Goal: Ask a question

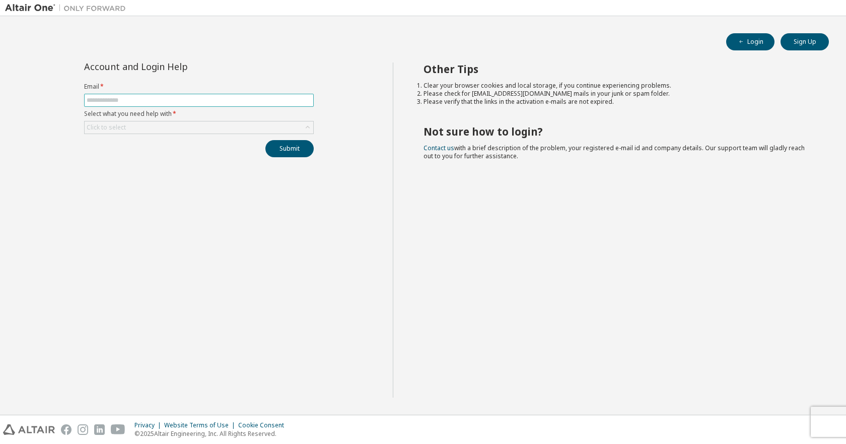
click at [173, 101] on input "text" at bounding box center [199, 100] width 225 height 8
type input "**********"
click at [134, 124] on div "Click to select" at bounding box center [199, 127] width 229 height 12
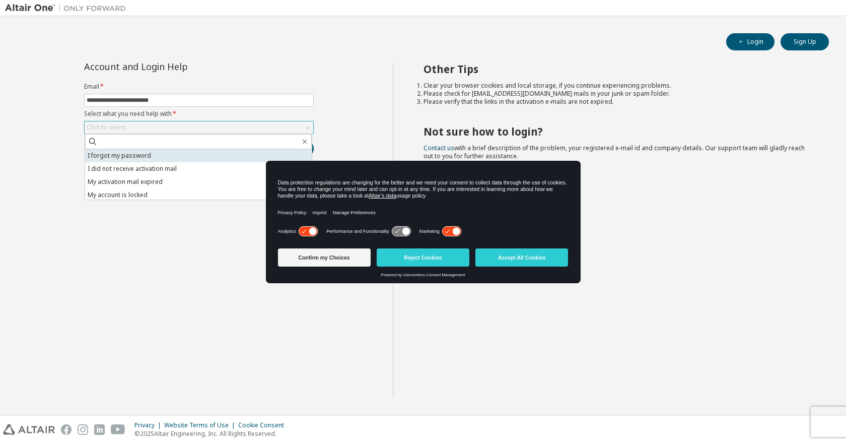
click at [117, 157] on li "I forgot my password" at bounding box center [198, 155] width 227 height 13
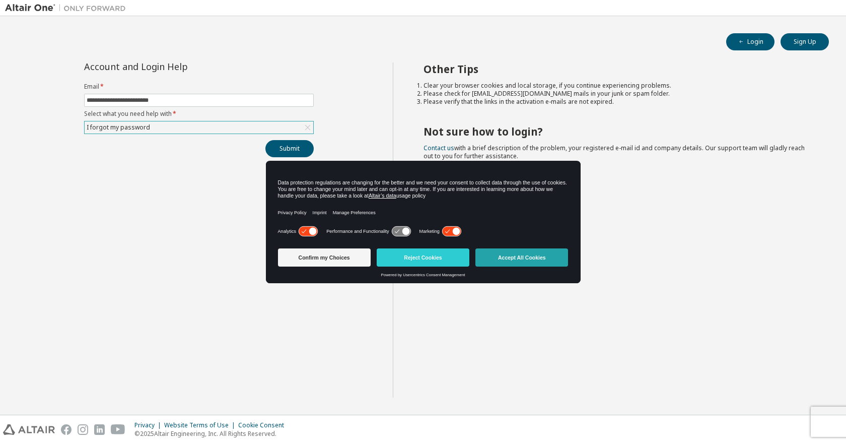
click at [525, 259] on button "Accept All Cookies" at bounding box center [522, 257] width 93 height 18
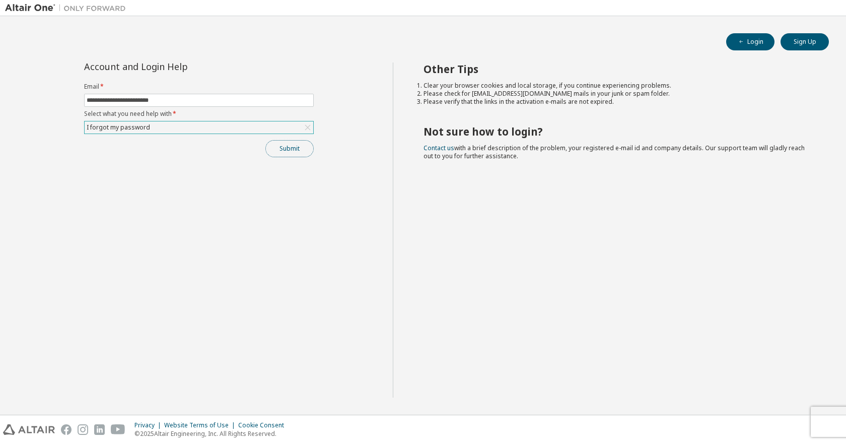
click at [303, 148] on button "Submit" at bounding box center [290, 148] width 48 height 17
click at [123, 99] on input "text" at bounding box center [199, 100] width 225 height 8
type input "**********"
click at [147, 125] on div "Click to select" at bounding box center [199, 127] width 229 height 12
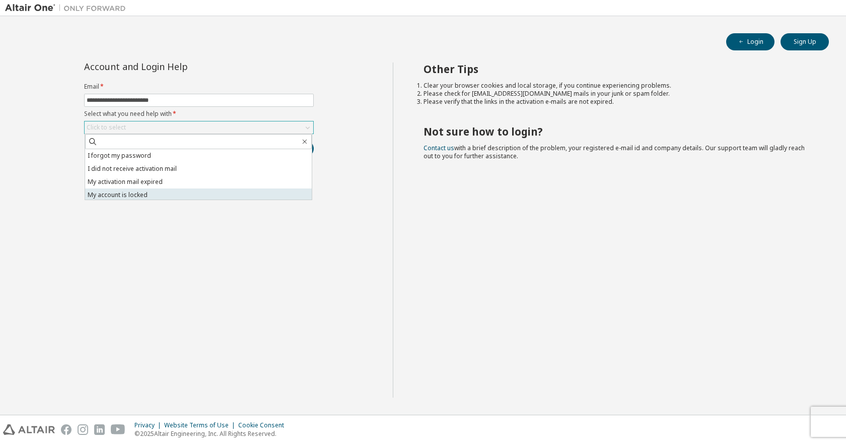
click at [141, 194] on li "My account is locked" at bounding box center [198, 194] width 227 height 13
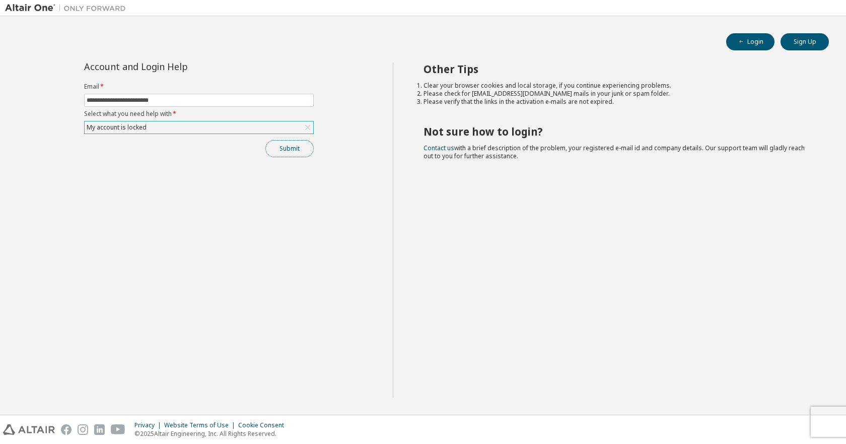
click at [289, 147] on button "Submit" at bounding box center [290, 148] width 48 height 17
click at [234, 122] on div "My account is locked" at bounding box center [199, 127] width 229 height 12
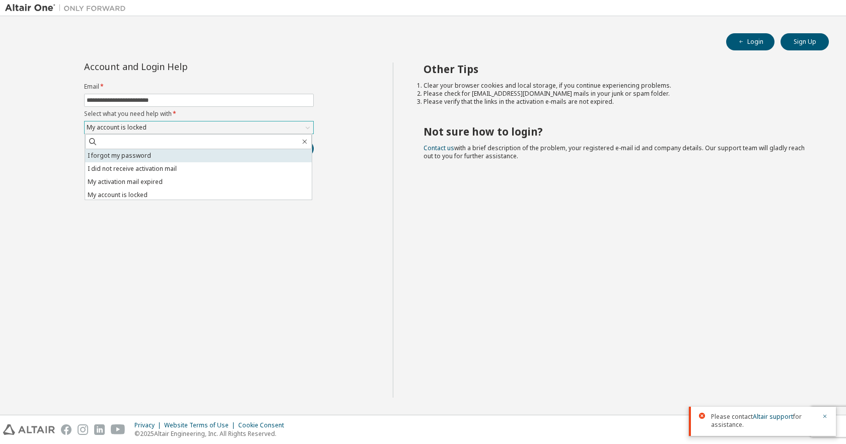
click at [149, 154] on li "I forgot my password" at bounding box center [198, 155] width 227 height 13
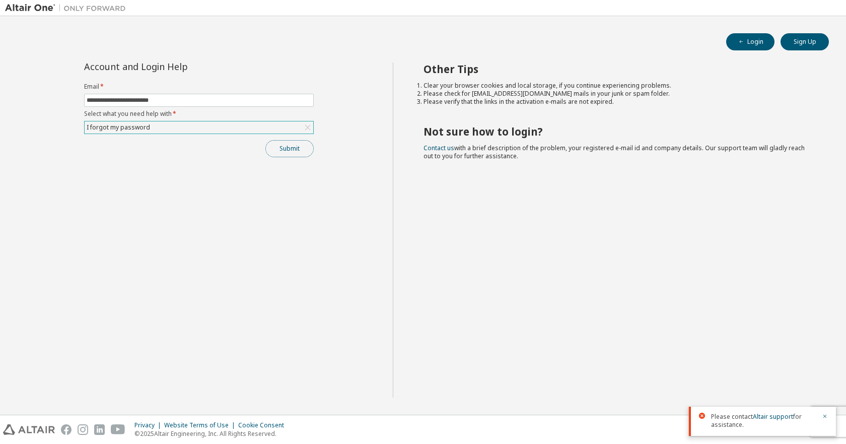
click at [287, 152] on button "Submit" at bounding box center [290, 148] width 48 height 17
